Goal: Check status: Check status

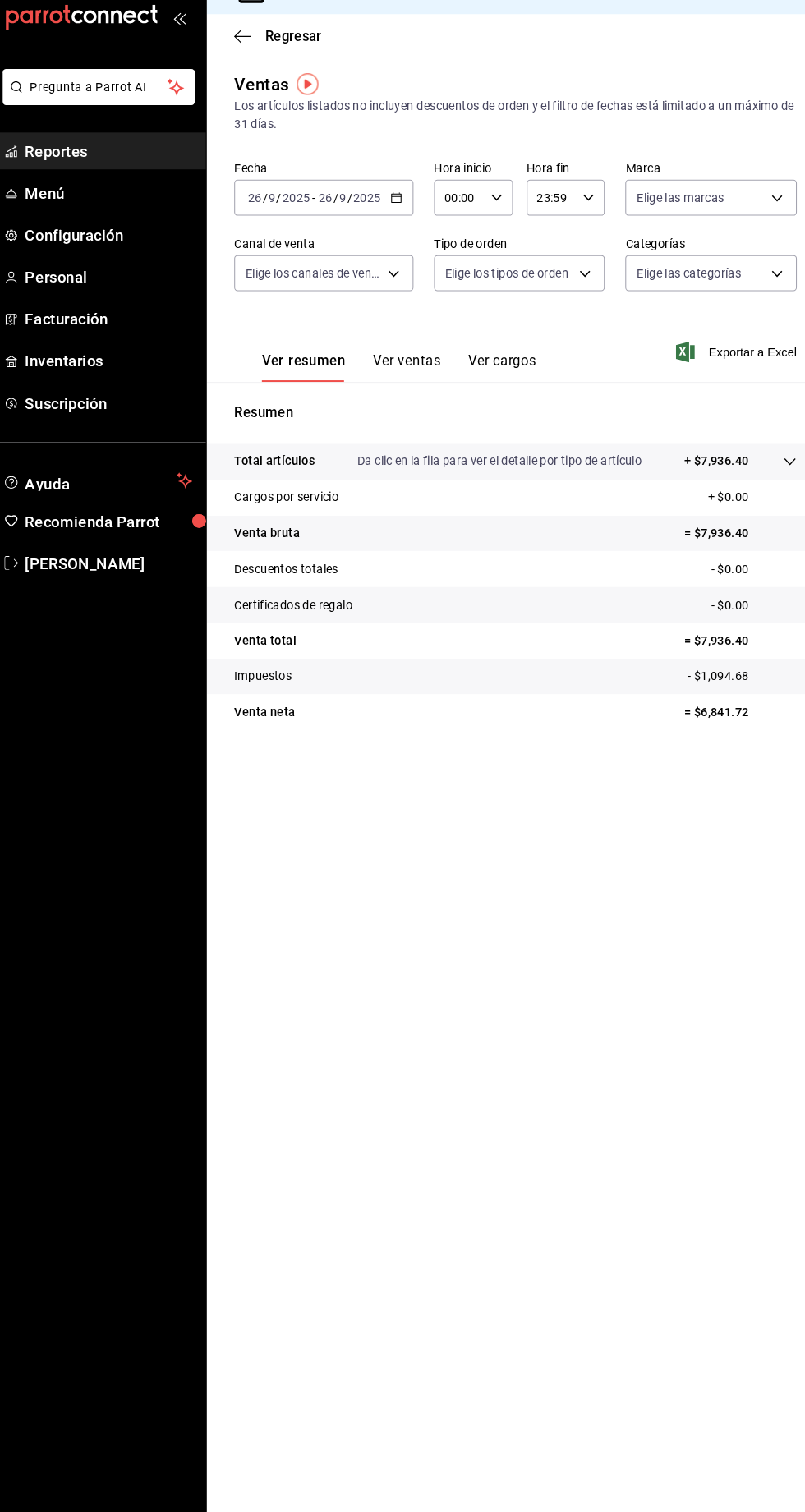
click at [81, 185] on span "Reportes" at bounding box center [119, 177] width 160 height 22
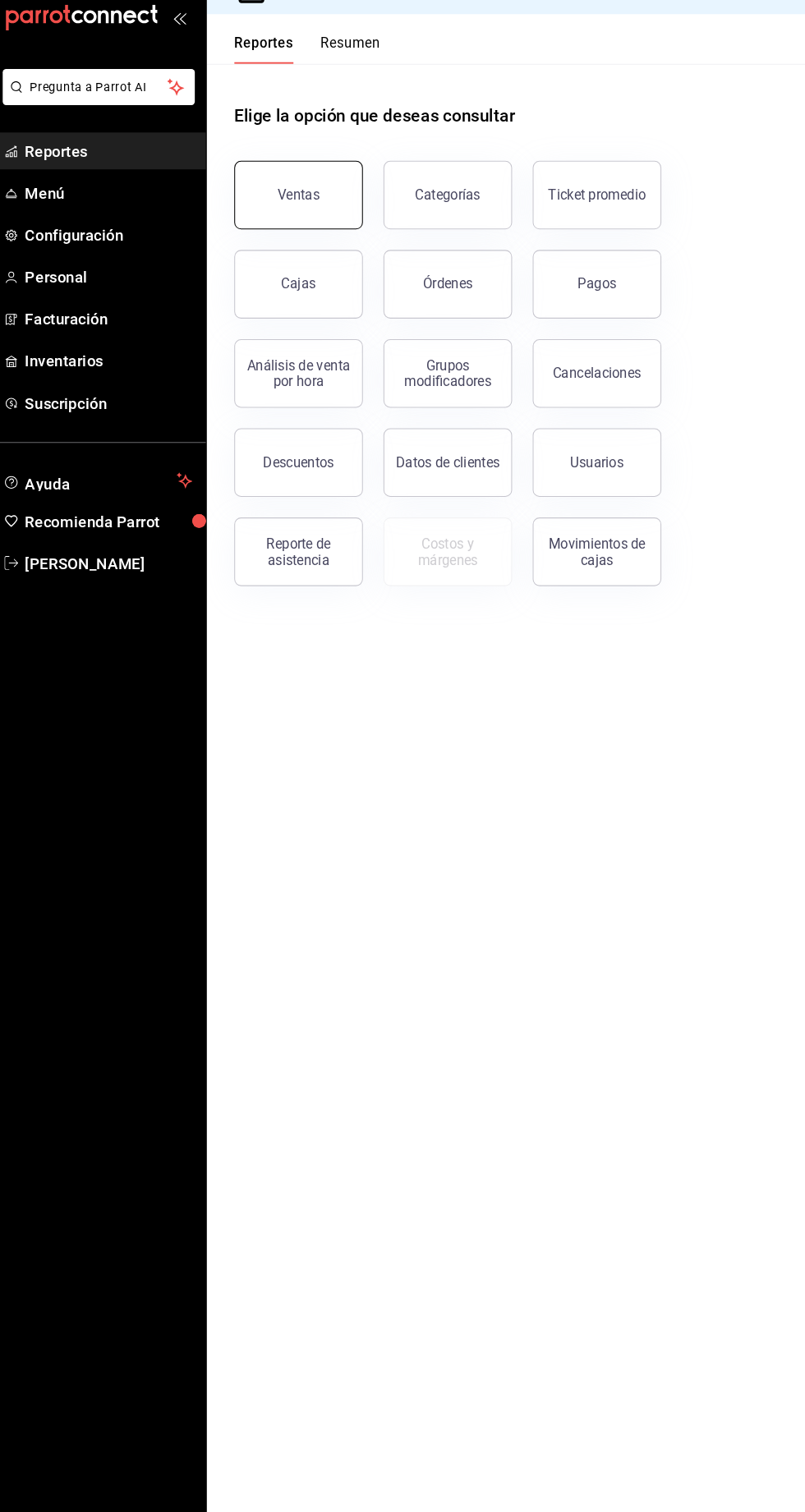
click at [299, 215] on div "Ventas" at bounding box center [302, 219] width 40 height 16
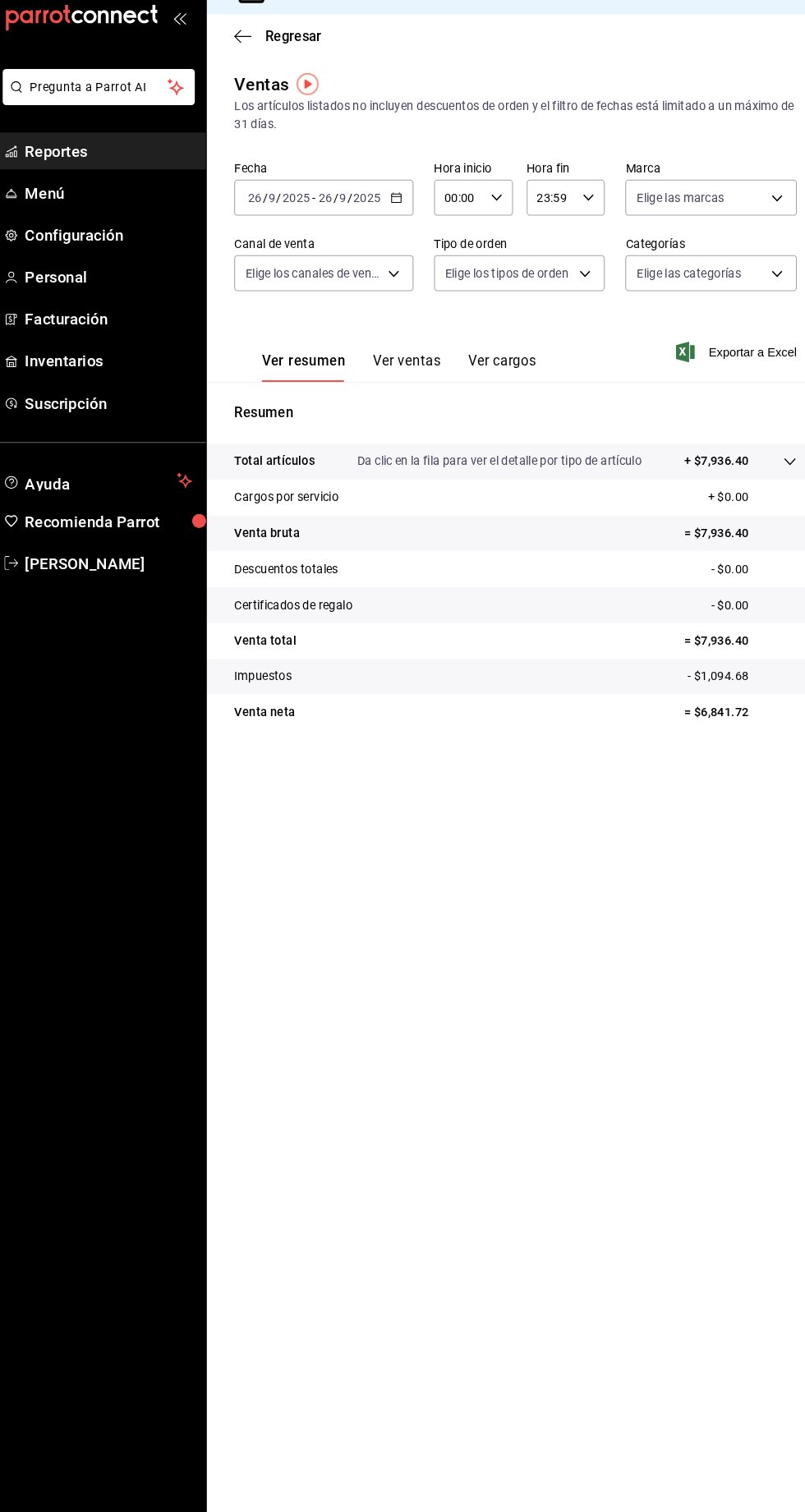
click at [415, 391] on button "Ver ventas" at bounding box center [406, 385] width 65 height 28
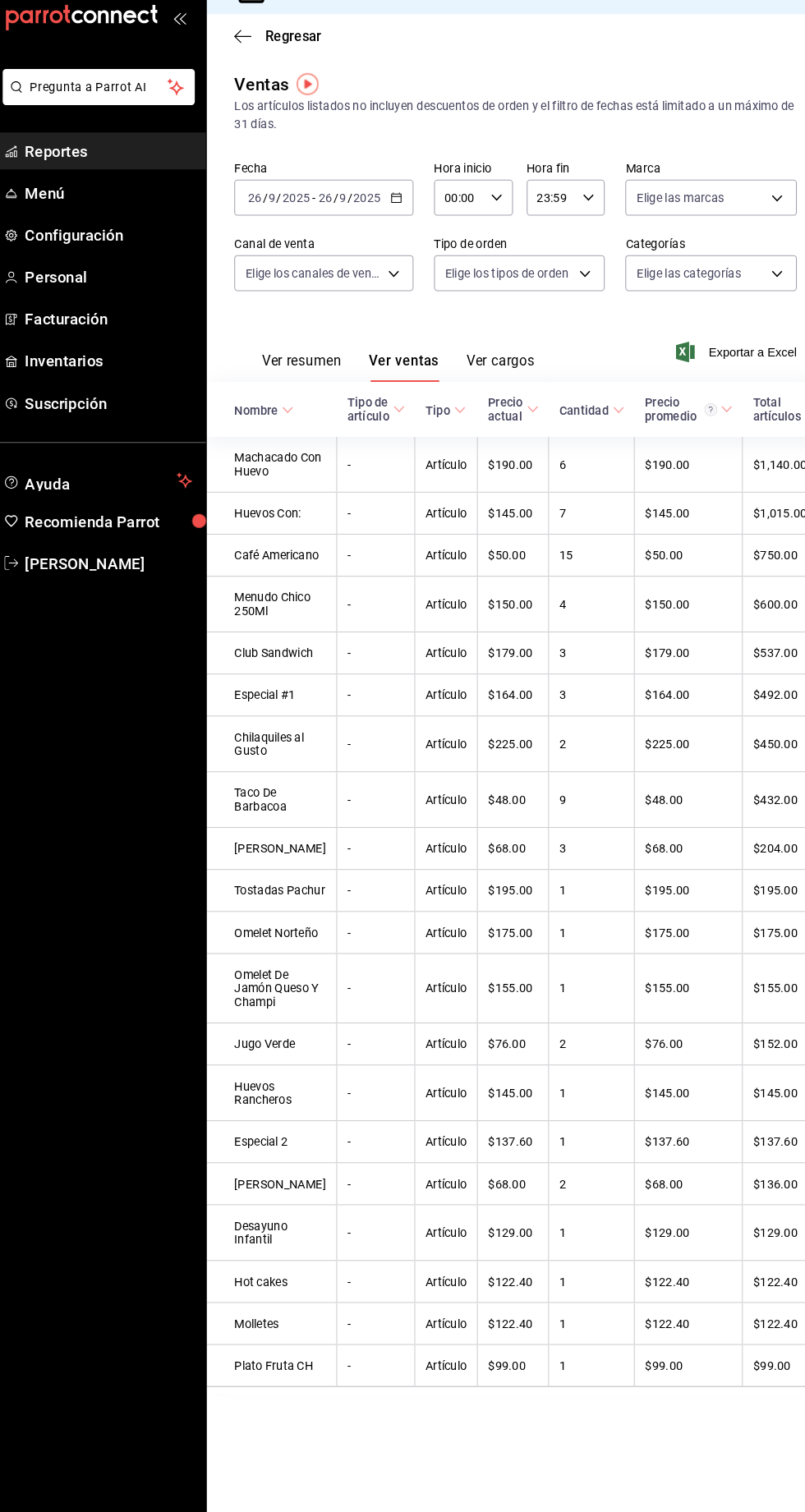
click at [393, 221] on icon "button" at bounding box center [395, 221] width 11 height 11
click at [252, 432] on li "Rango de fechas" at bounding box center [318, 419] width 154 height 37
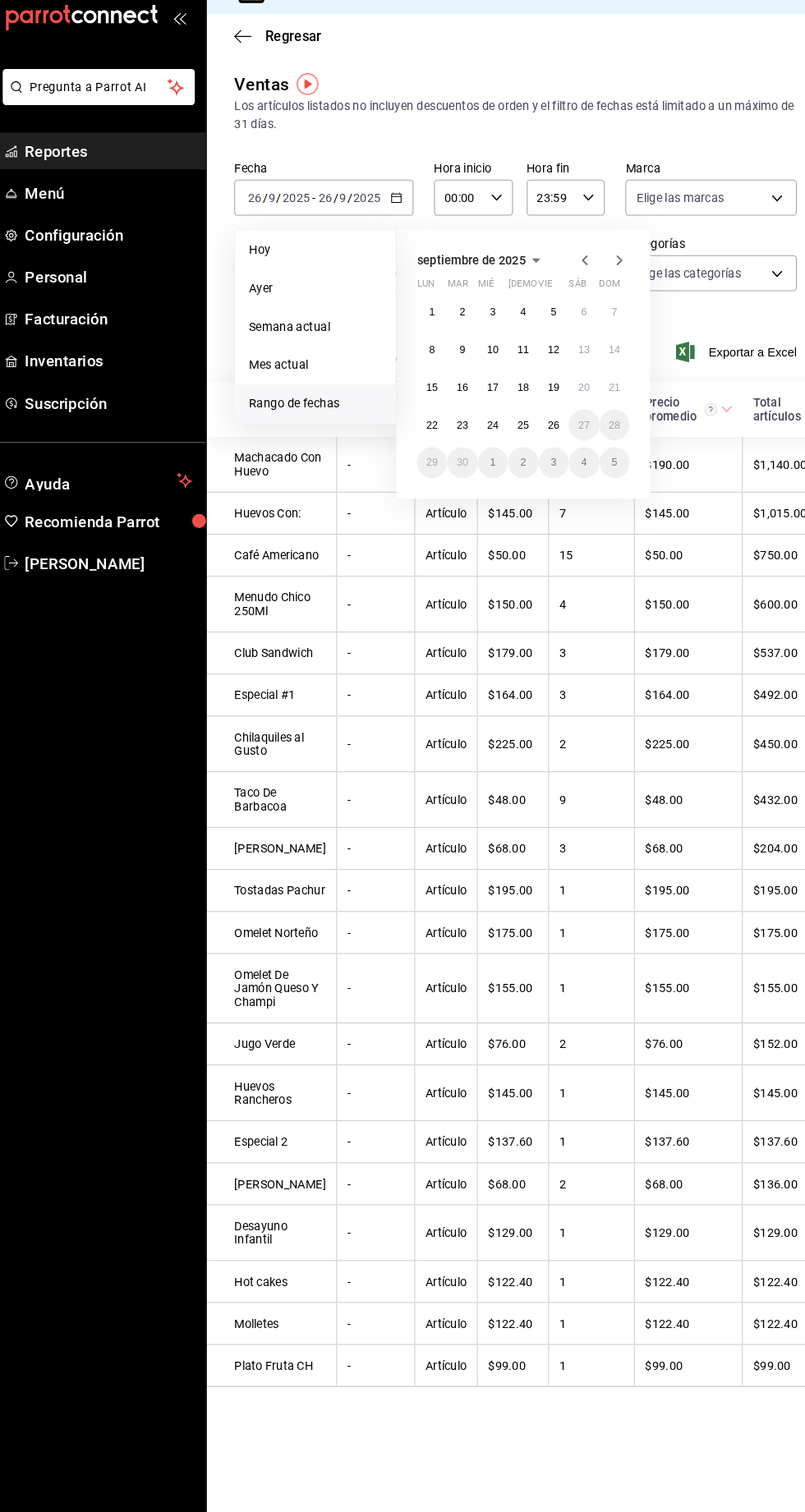
scroll to position [0, 8]
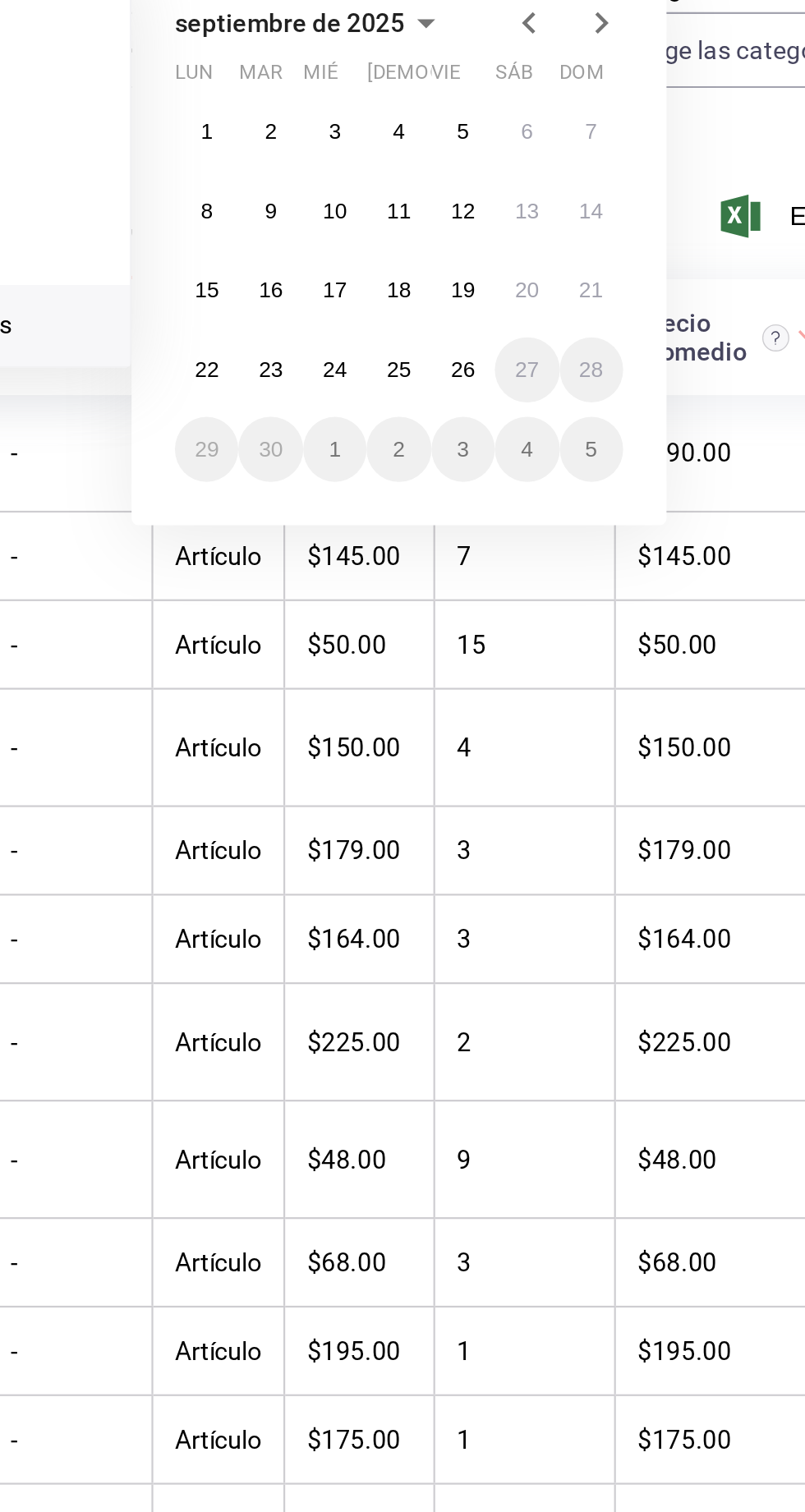
click at [420, 425] on div "1 2 3 4 5 6 7 8 9 10 11 12 13 14 15 16 17 18 19 20 21 22 23 24 25 26 27 28 29 3…" at bounding box center [517, 404] width 204 height 174
click at [426, 405] on abbr "15" at bounding box center [429, 403] width 10 height 11
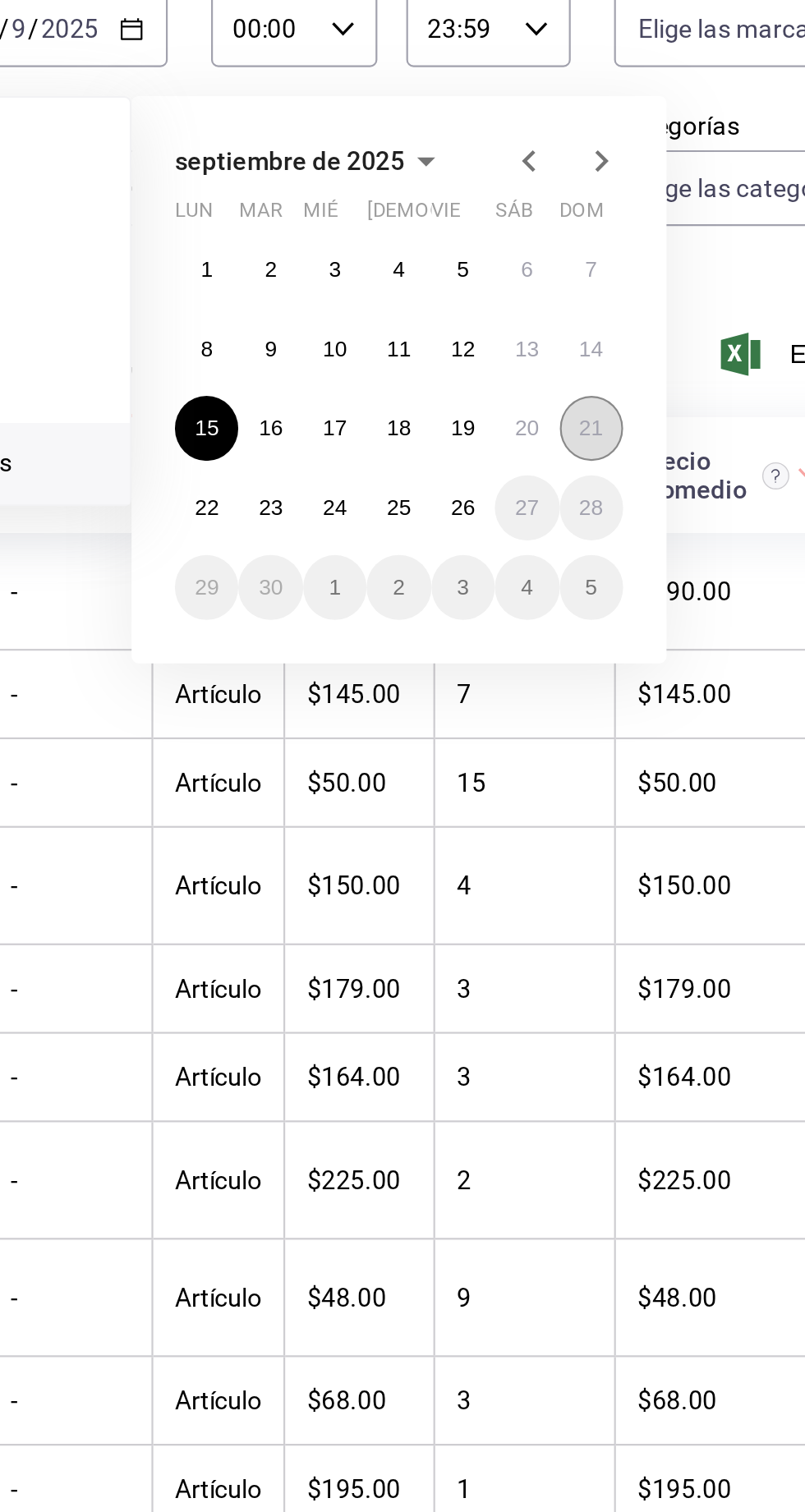
click at [603, 412] on button "21" at bounding box center [604, 404] width 29 height 30
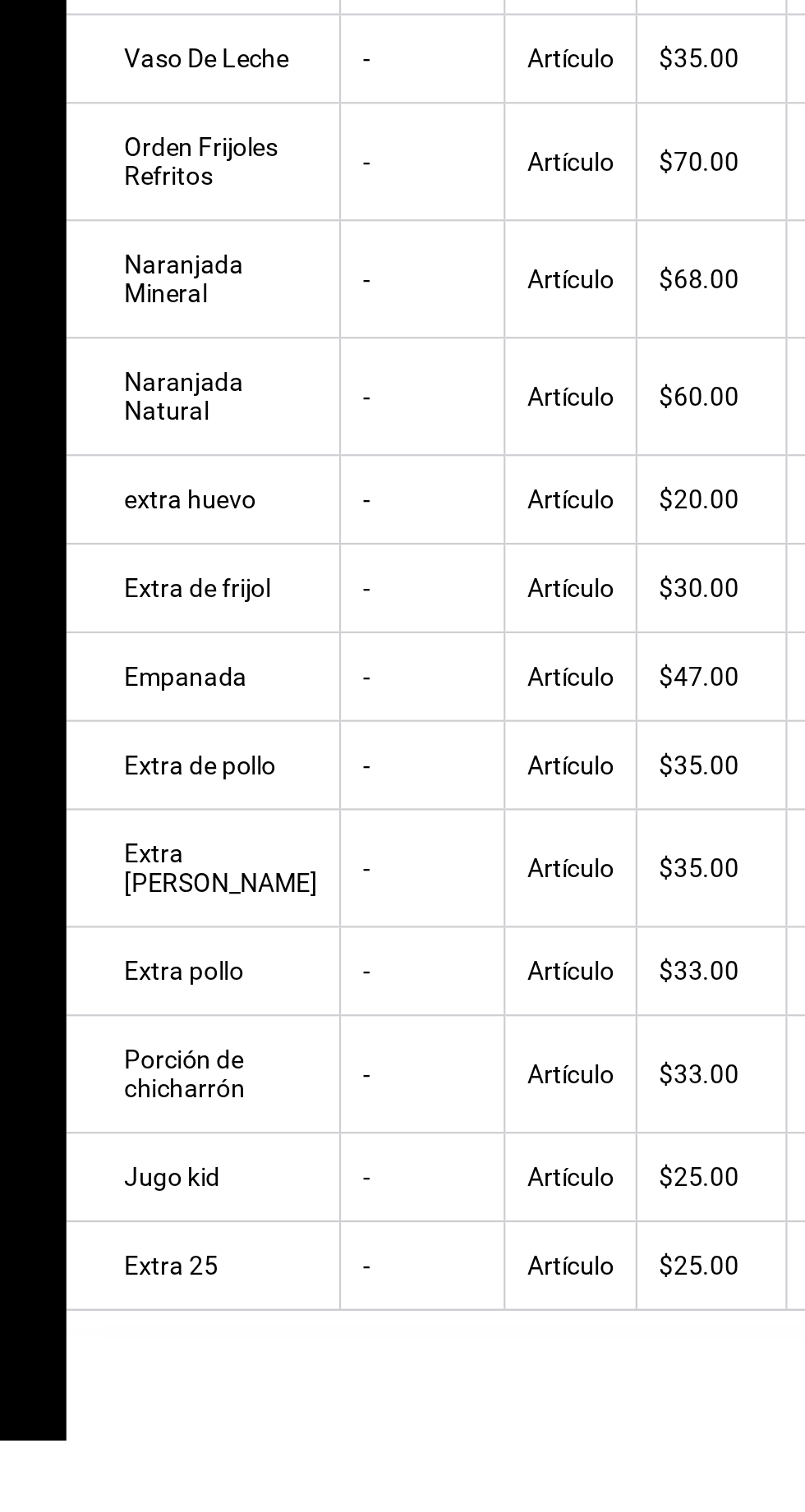
scroll to position [108, 0]
